Goal: Task Accomplishment & Management: Manage account settings

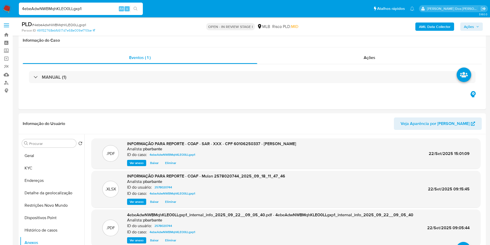
select select "10"
click at [468, 22] on div "AML Data Collector Ações" at bounding box center [407, 26] width 152 height 12
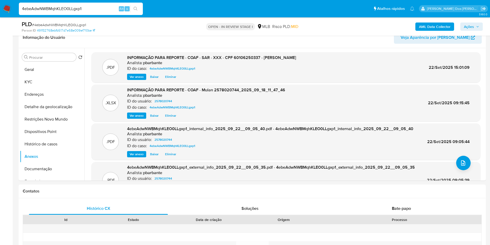
click at [470, 26] on span "Ações" at bounding box center [469, 26] width 10 height 8
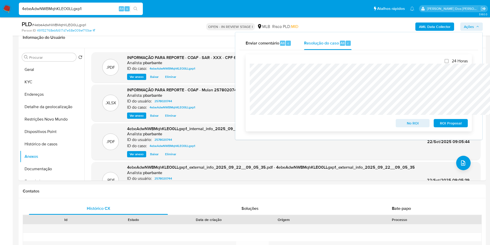
click at [447, 124] on span "ROI Proposal" at bounding box center [451, 122] width 27 height 7
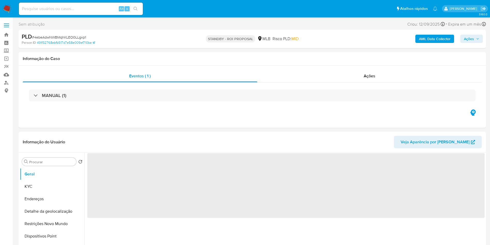
select select "10"
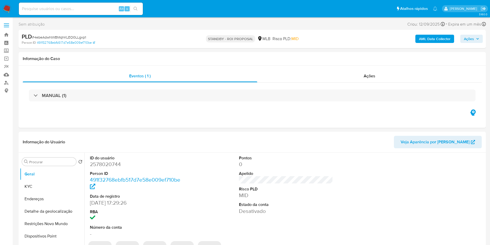
paste input "fkiLgDeb2aSaFT40ihpmKE6d"
click at [104, 8] on input "fkiLgDeb2aSaFT40ihpmKE6d" at bounding box center [81, 8] width 124 height 7
type input "fkiLgDeb2aSaFT40ihpmKE6d"
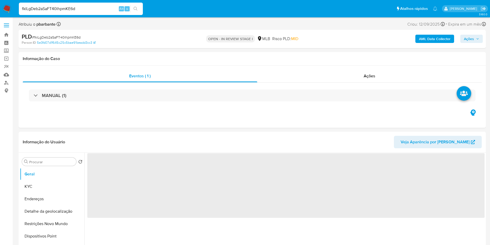
select select "10"
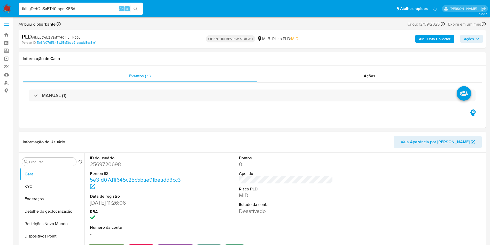
click at [476, 39] on span "Ações" at bounding box center [471, 38] width 15 height 7
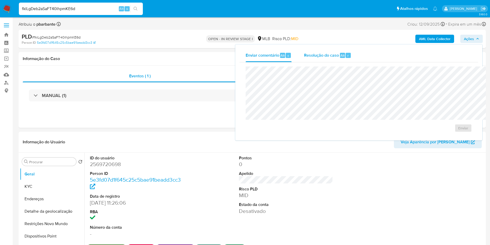
click at [304, 49] on div "Resolução do caso Alt r" at bounding box center [327, 55] width 47 height 13
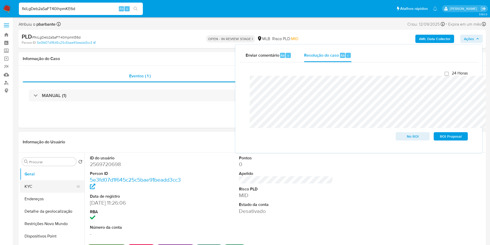
click at [22, 193] on button "KYC" at bounding box center [50, 186] width 60 height 12
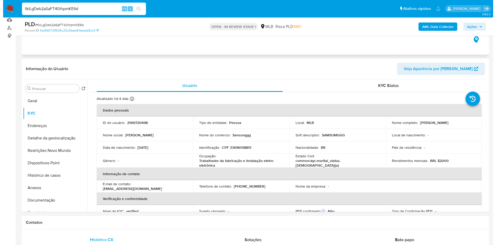
scroll to position [55, 0]
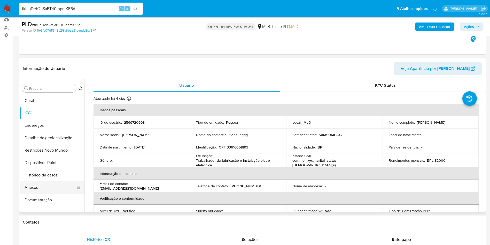
click at [40, 189] on button "Anexos" at bounding box center [50, 187] width 60 height 12
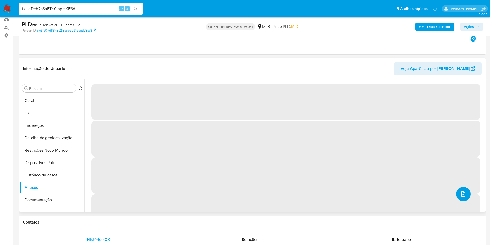
click at [463, 197] on icon "upload-file" at bounding box center [463, 194] width 6 height 6
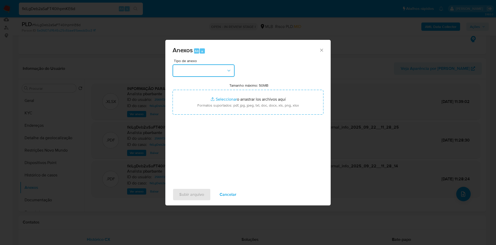
click at [207, 64] on button "button" at bounding box center [204, 70] width 62 height 12
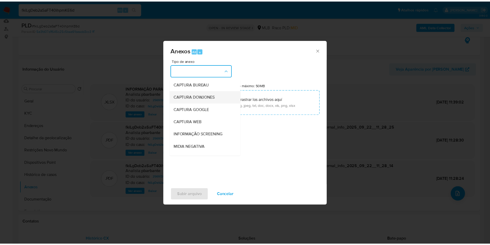
scroll to position [69, 0]
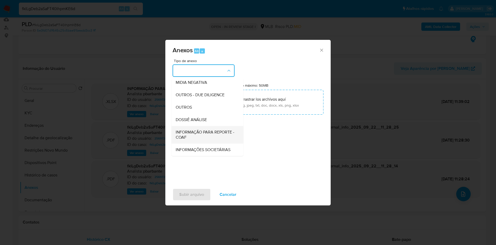
click at [186, 129] on span "INFORMAÇÃO PARA REPORTE - COAF" at bounding box center [206, 134] width 60 height 10
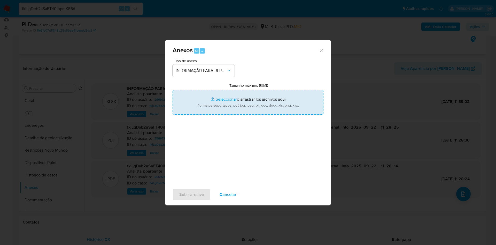
type input "C:\fakepath\SAR - XXX - CPF 33616058813 - MICHELLE DOS SANTOS PEREIRA.pdf"
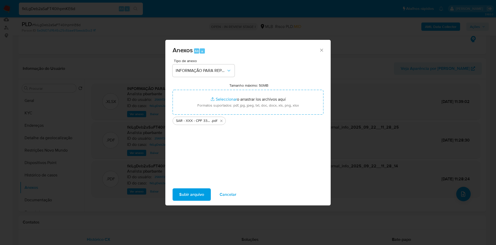
click at [174, 204] on div "Subir arquivo Cancelar" at bounding box center [247, 195] width 165 height 20
click at [182, 197] on span "Subir arquivo" at bounding box center [191, 194] width 25 height 11
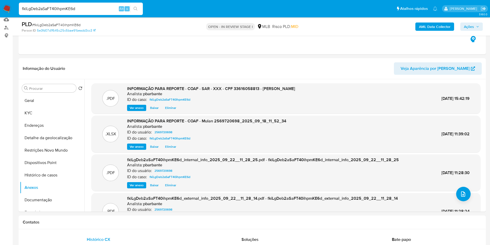
click at [469, 26] on span "Ações" at bounding box center [469, 26] width 10 height 8
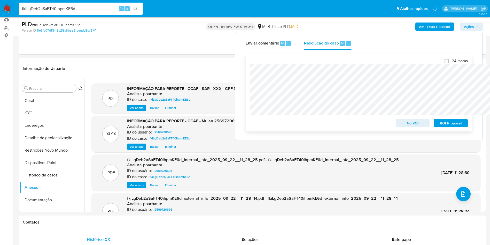
click at [454, 124] on span "ROI Proposal" at bounding box center [451, 122] width 27 height 7
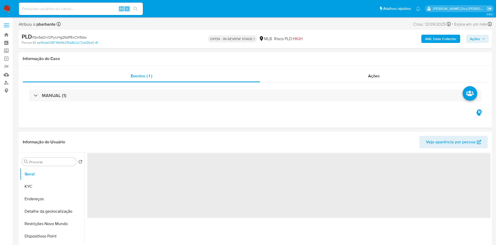
select select "10"
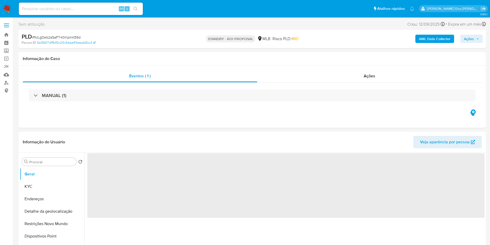
select select "10"
